Goal: Task Accomplishment & Management: Manage account settings

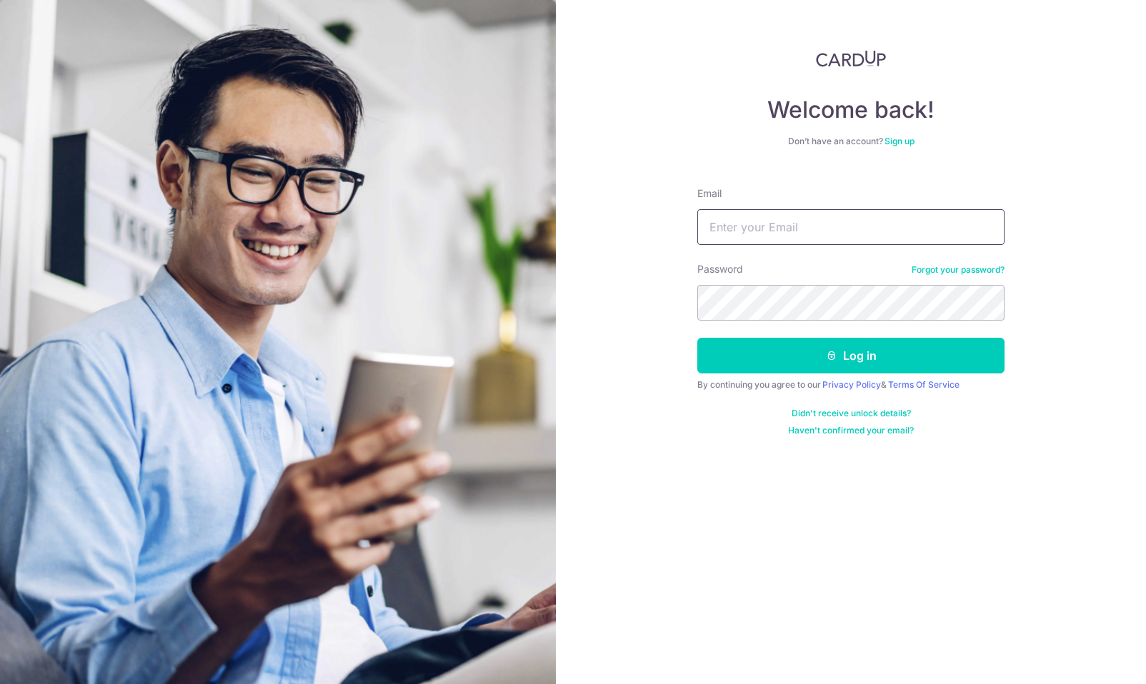
click at [769, 231] on input "Email" at bounding box center [850, 227] width 307 height 36
type input "[EMAIL_ADDRESS][DOMAIN_NAME]"
click at [697, 338] on button "Log in" at bounding box center [850, 356] width 307 height 36
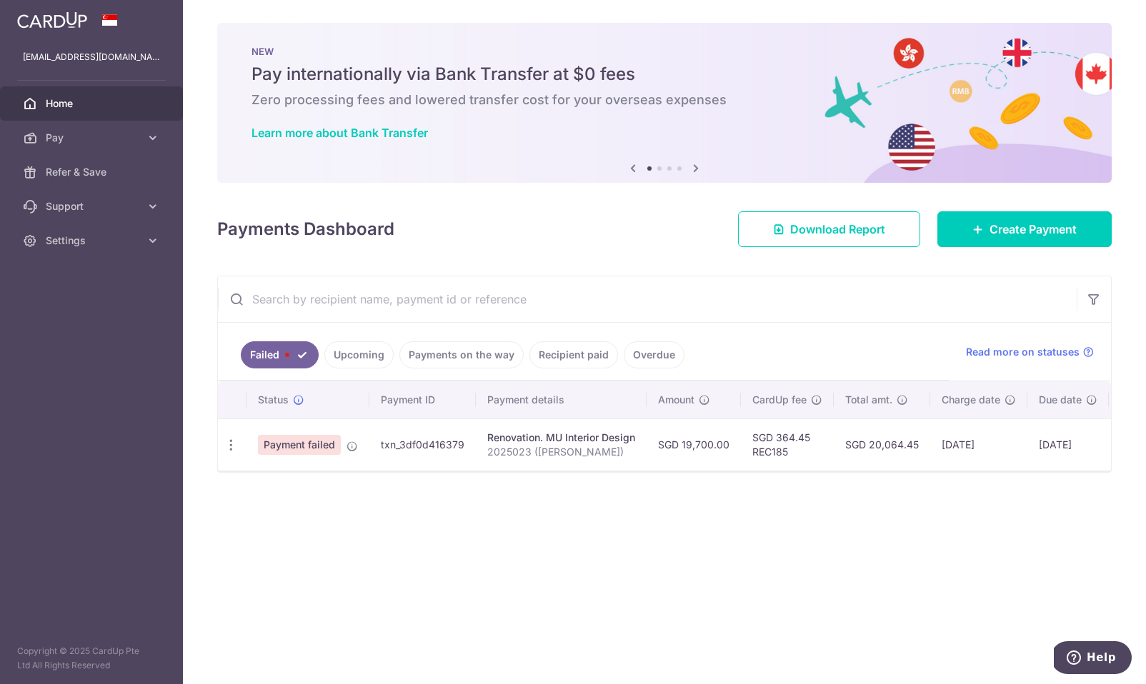
click at [289, 441] on span "Payment failed" at bounding box center [299, 445] width 83 height 20
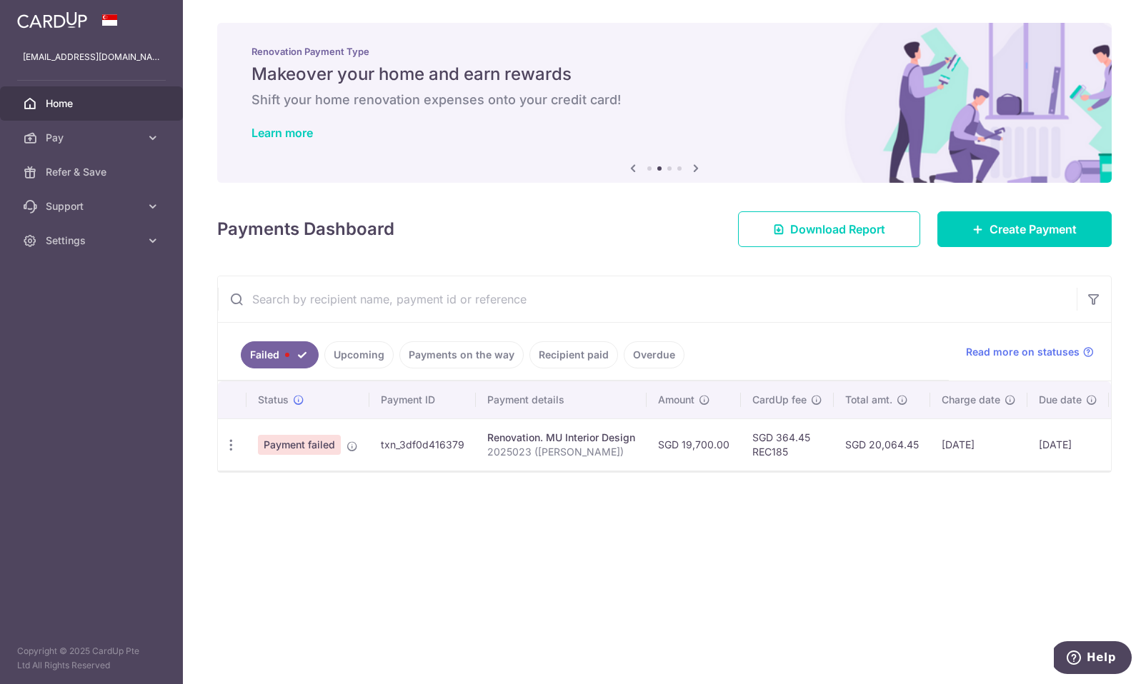
click at [290, 449] on span "Payment failed" at bounding box center [299, 445] width 83 height 20
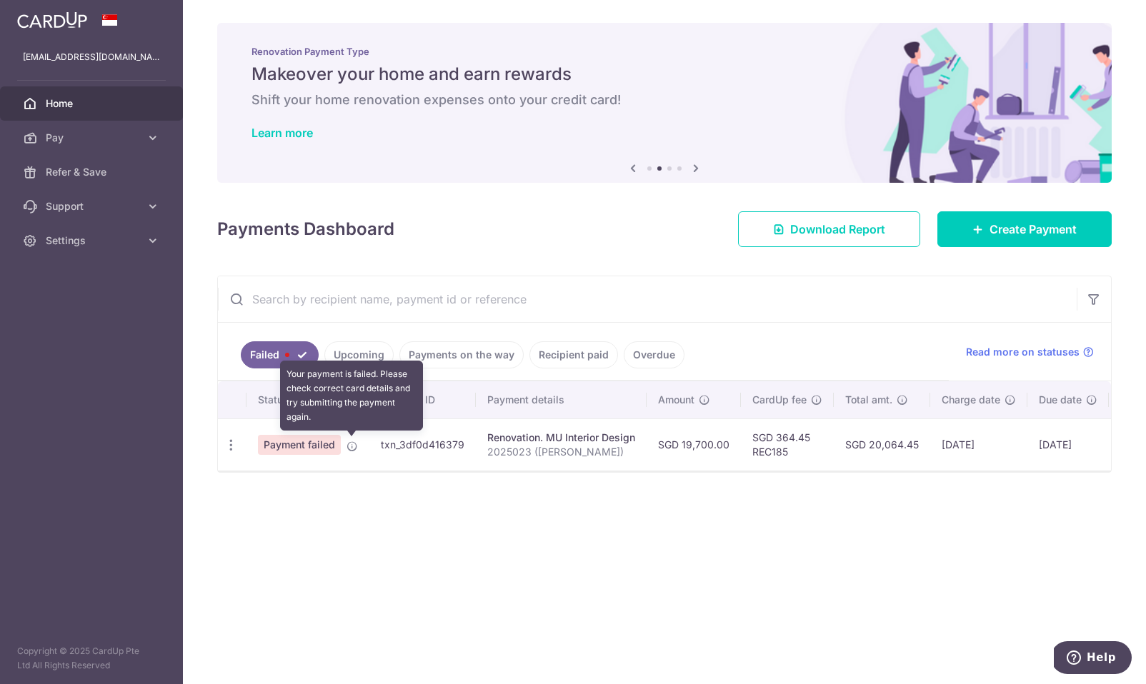
click at [350, 447] on icon at bounding box center [351, 446] width 11 height 11
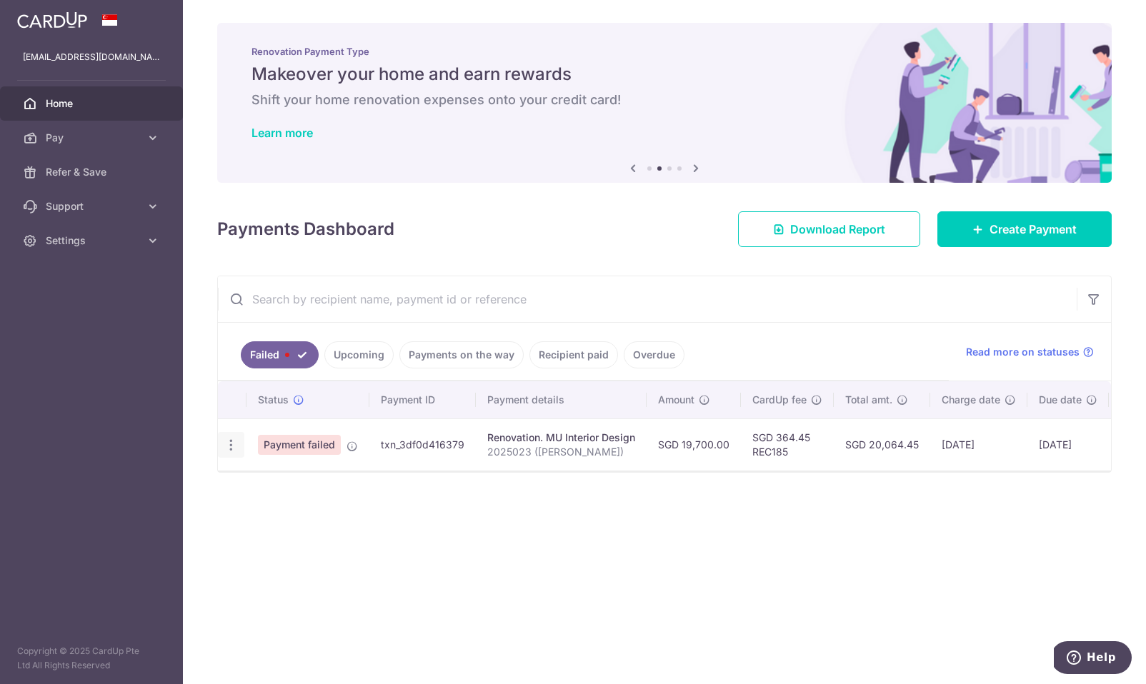
click at [227, 443] on icon "button" at bounding box center [231, 445] width 15 height 15
click at [281, 488] on span "Update payment" at bounding box center [307, 484] width 97 height 17
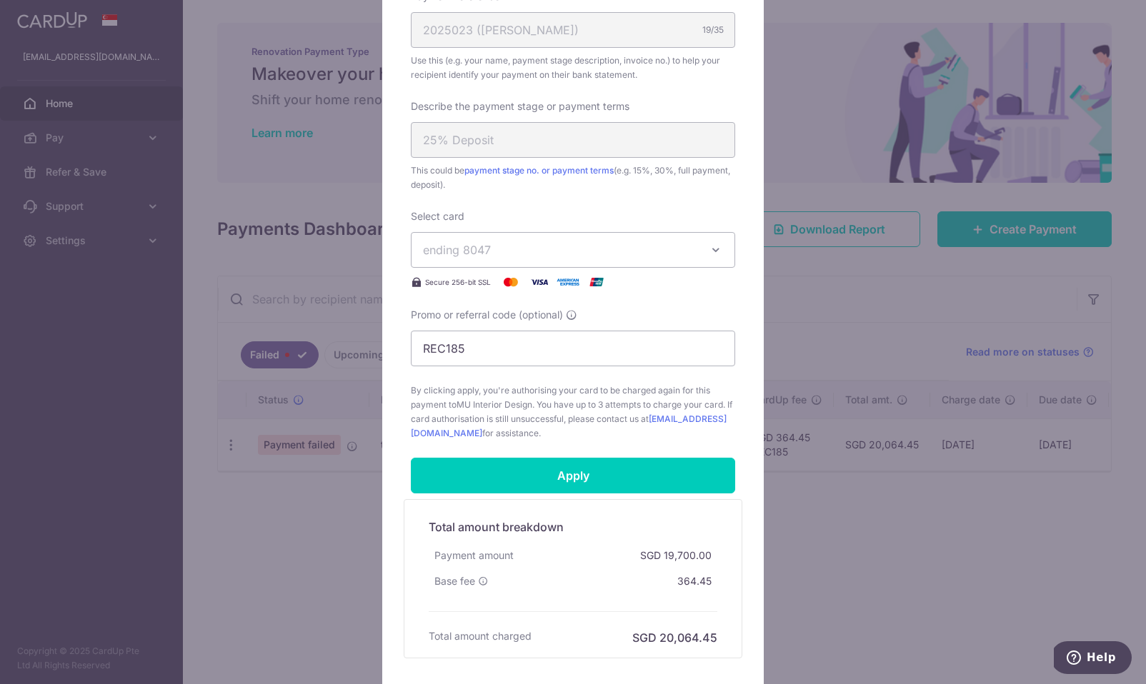
scroll to position [582, 0]
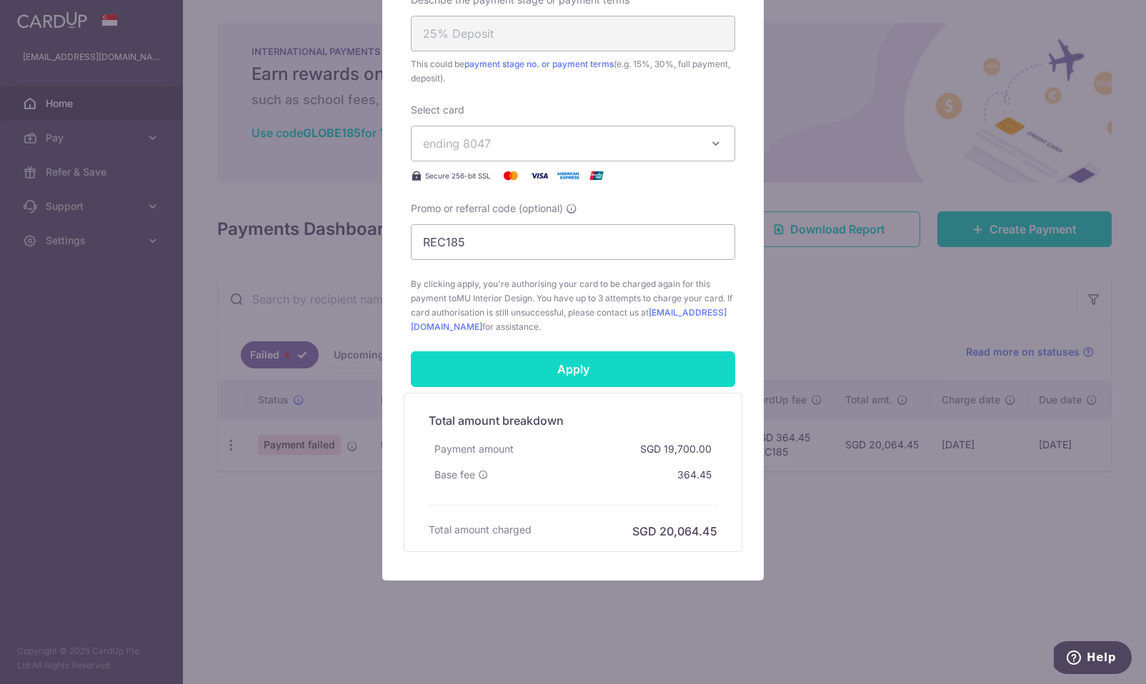
click at [547, 365] on input "Apply" at bounding box center [573, 369] width 324 height 36
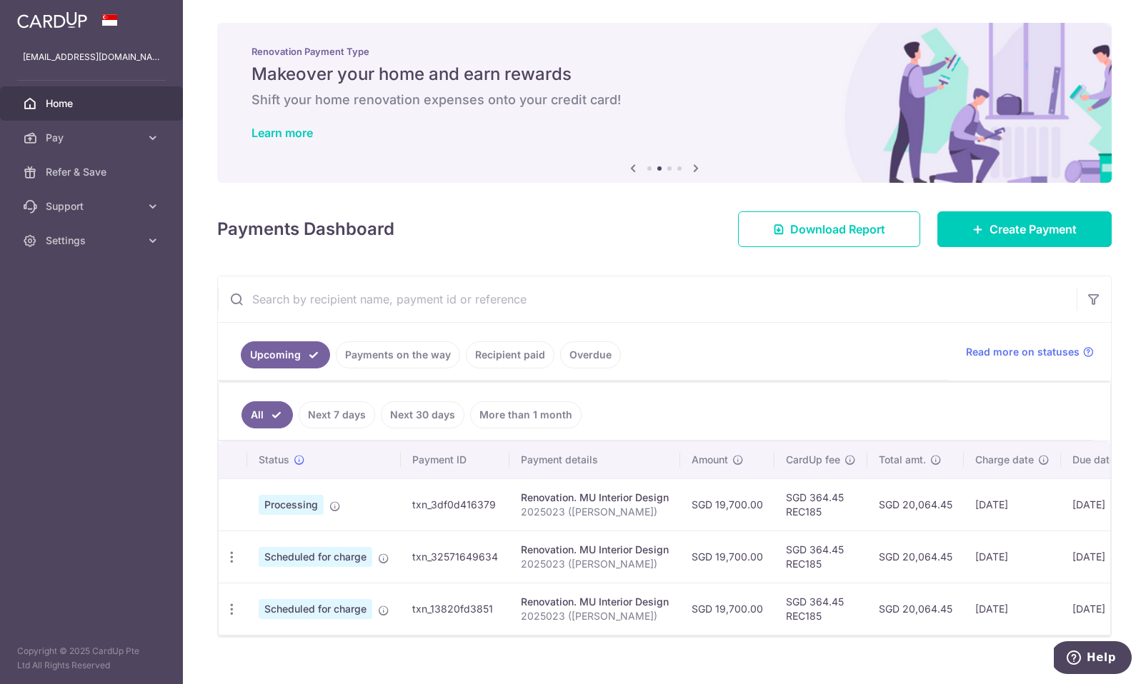
scroll to position [21, 0]
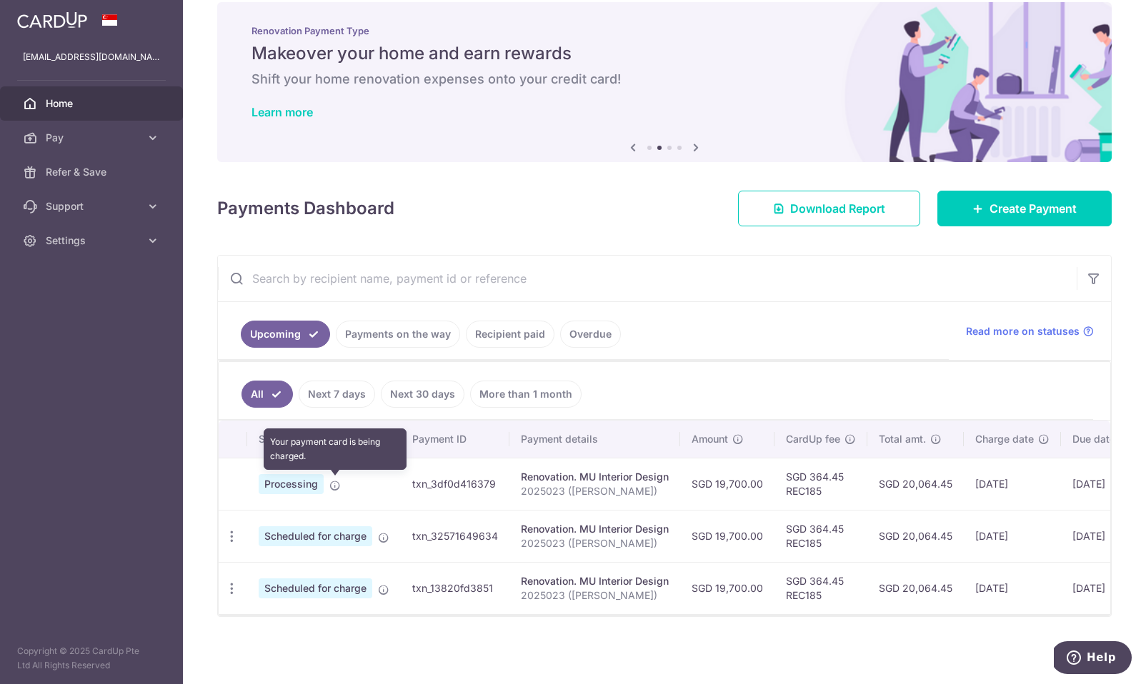
click at [334, 485] on icon at bounding box center [334, 485] width 11 height 11
